Goal: Information Seeking & Learning: Compare options

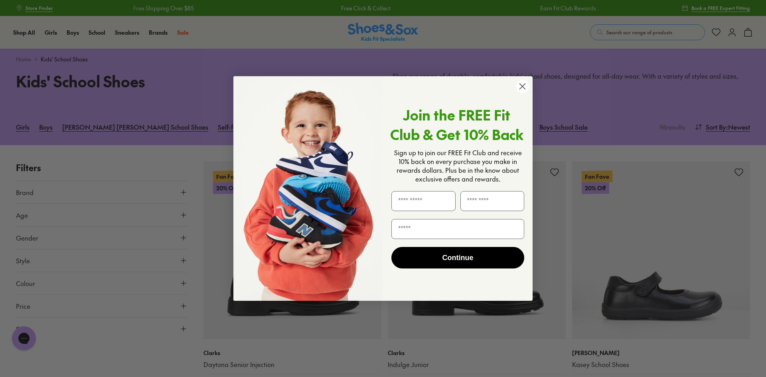
click at [521, 87] on circle "Close dialog" at bounding box center [522, 86] width 13 height 13
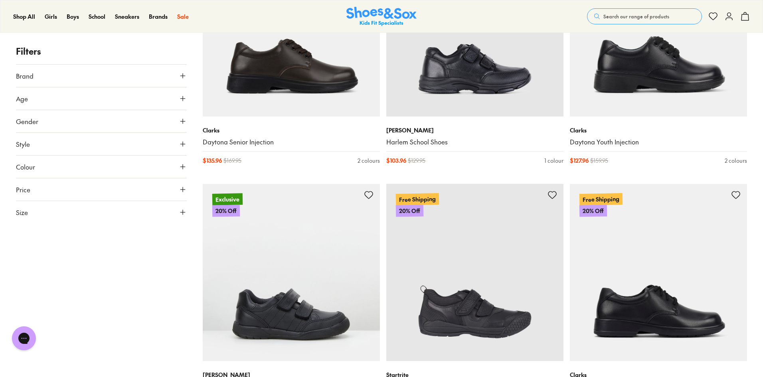
scroll to position [1077, 0]
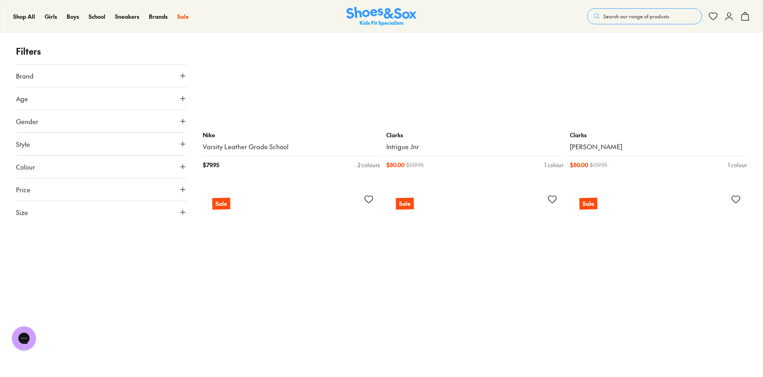
scroll to position [4867, 0]
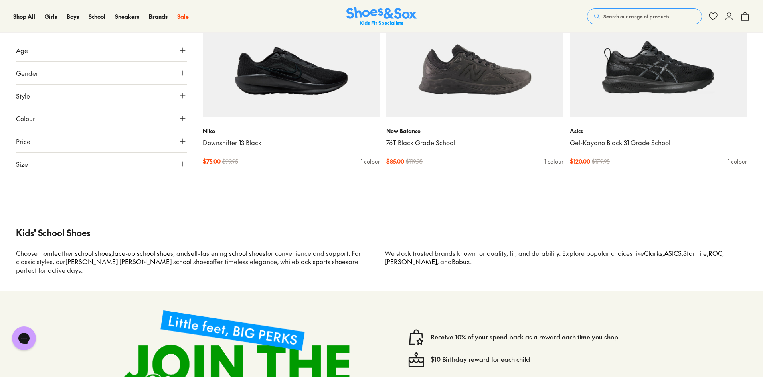
scroll to position [7820, 0]
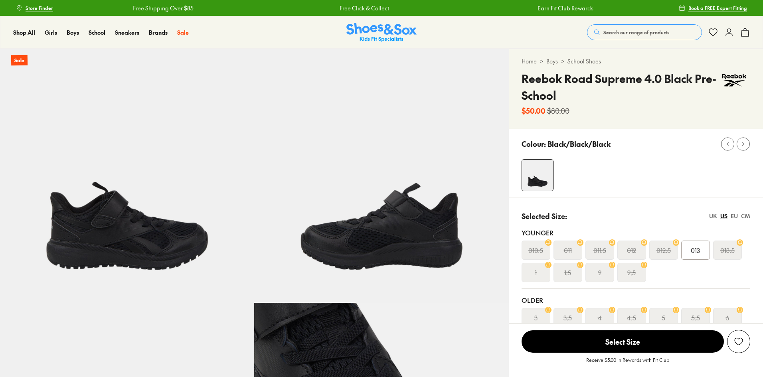
select select "*"
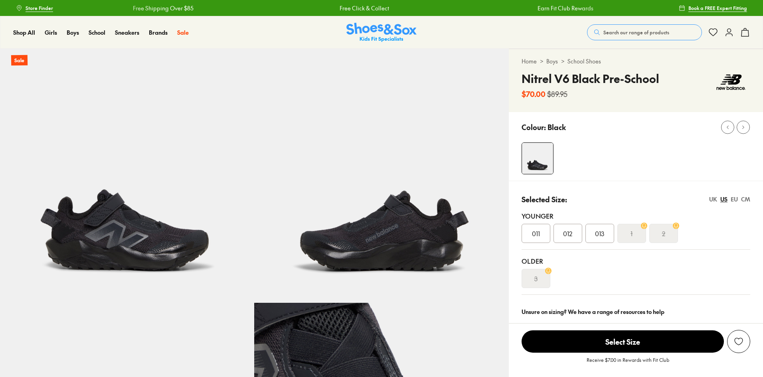
select select "*"
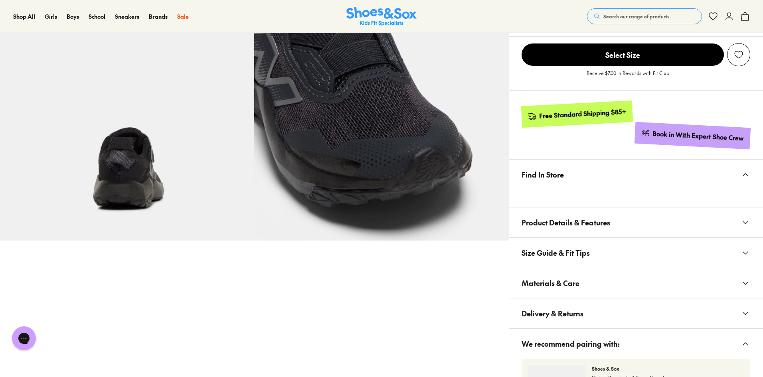
scroll to position [439, 0]
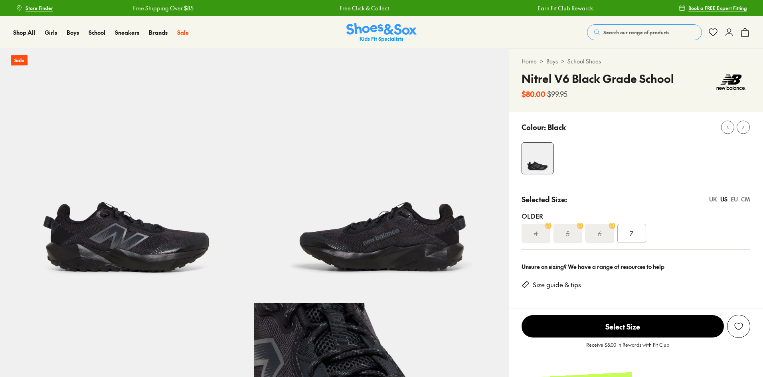
select select "*"
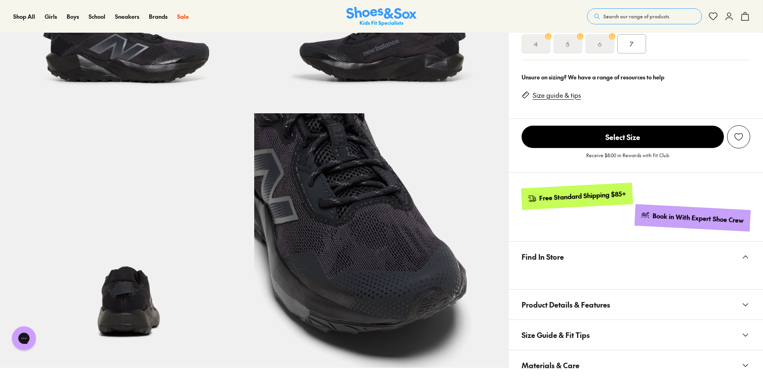
scroll to position [199, 0]
